Goal: Information Seeking & Learning: Learn about a topic

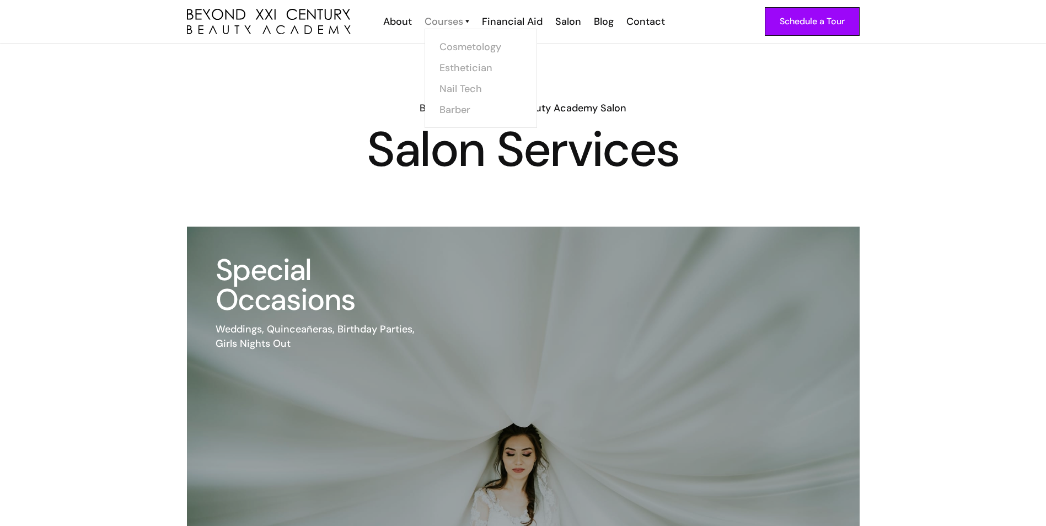
click at [456, 23] on div "Courses" at bounding box center [443, 21] width 39 height 14
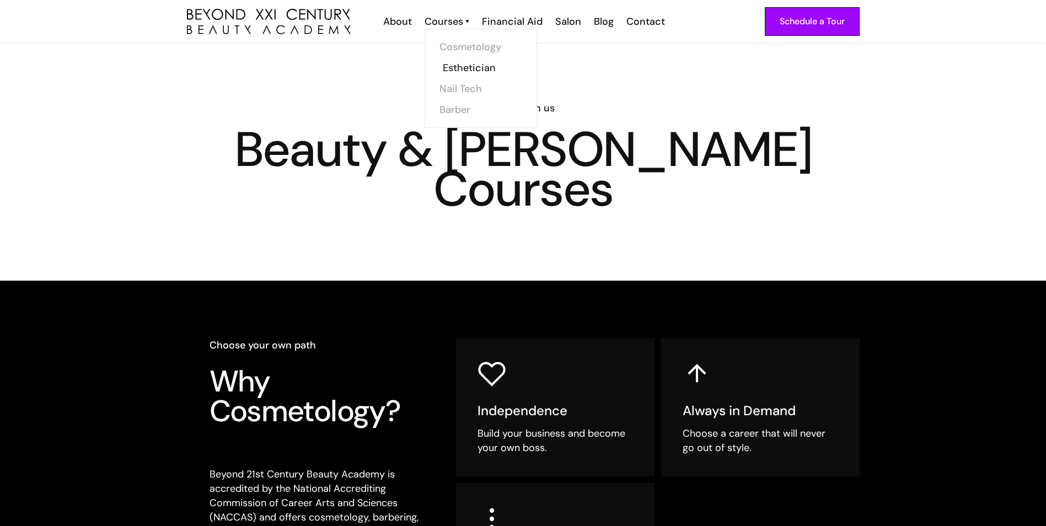
click at [456, 64] on link "Esthetician" at bounding box center [484, 67] width 83 height 21
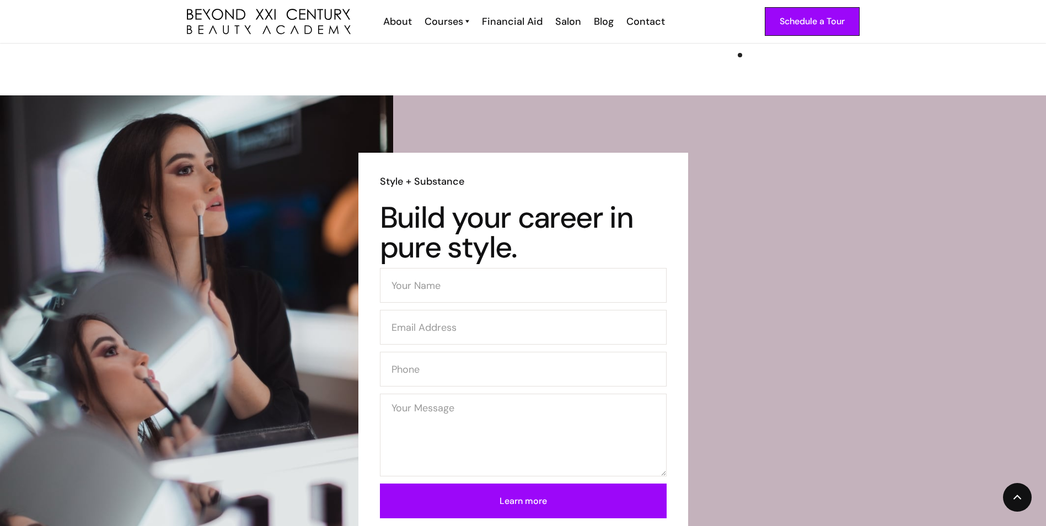
scroll to position [3031, 0]
